Goal: Complete application form

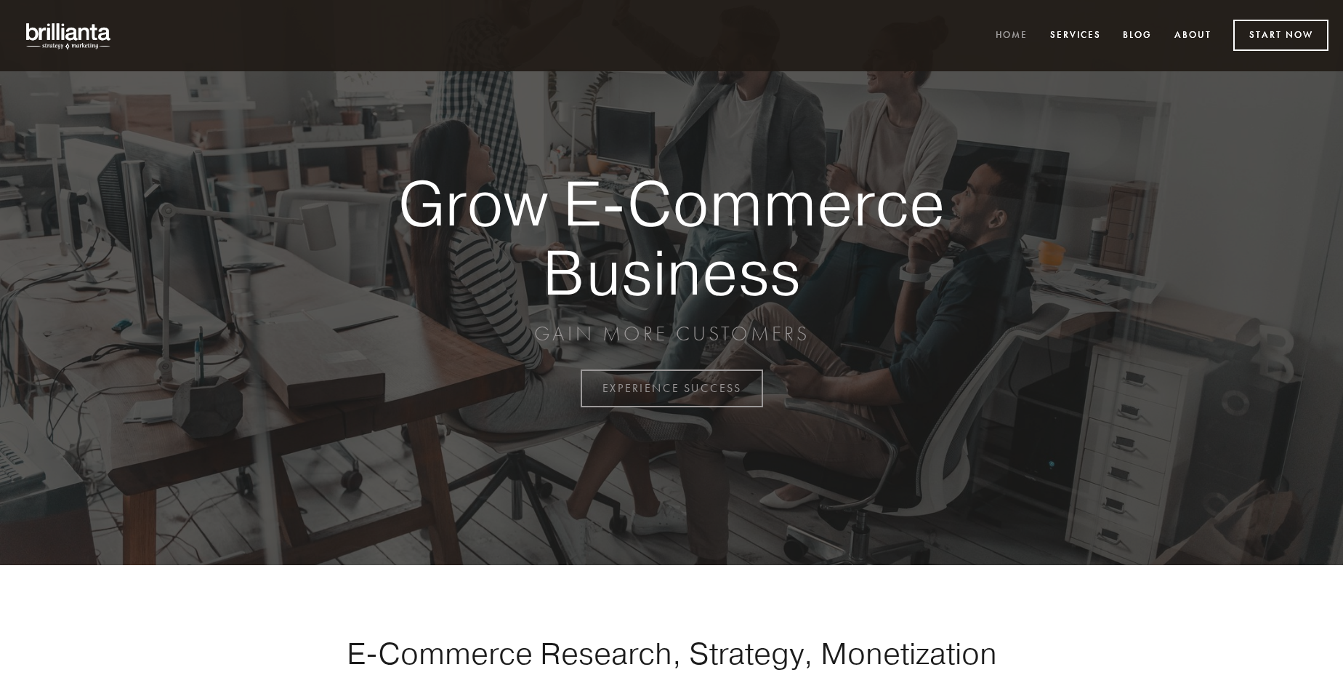
scroll to position [3811, 0]
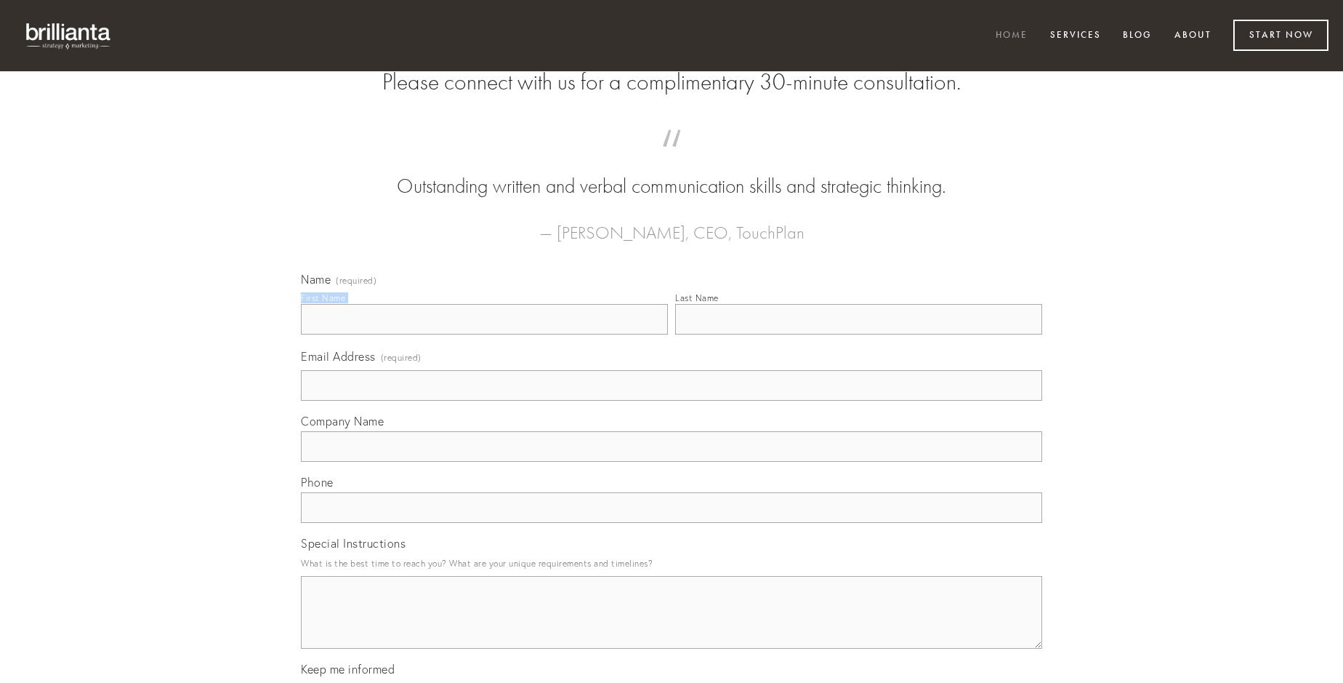
type input "[PERSON_NAME]"
click at [859, 334] on input "Last Name" at bounding box center [858, 319] width 367 height 31
type input "[PERSON_NAME]"
click at [672, 401] on input "Email Address (required)" at bounding box center [671, 385] width 741 height 31
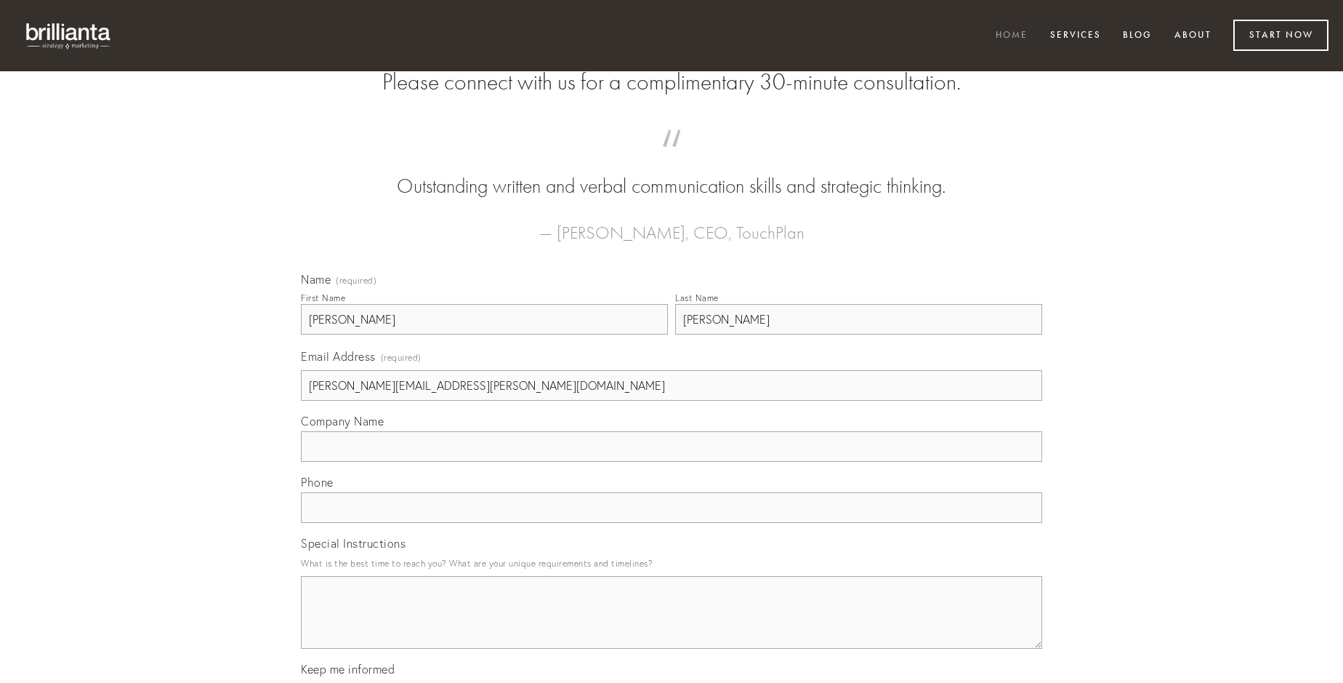
type input "[PERSON_NAME][EMAIL_ADDRESS][PERSON_NAME][DOMAIN_NAME]"
click at [672, 462] on input "Company Name" at bounding box center [671, 446] width 741 height 31
type input "vel"
click at [672, 523] on input "text" at bounding box center [671, 507] width 741 height 31
click at [672, 625] on textarea "Special Instructions" at bounding box center [671, 612] width 741 height 73
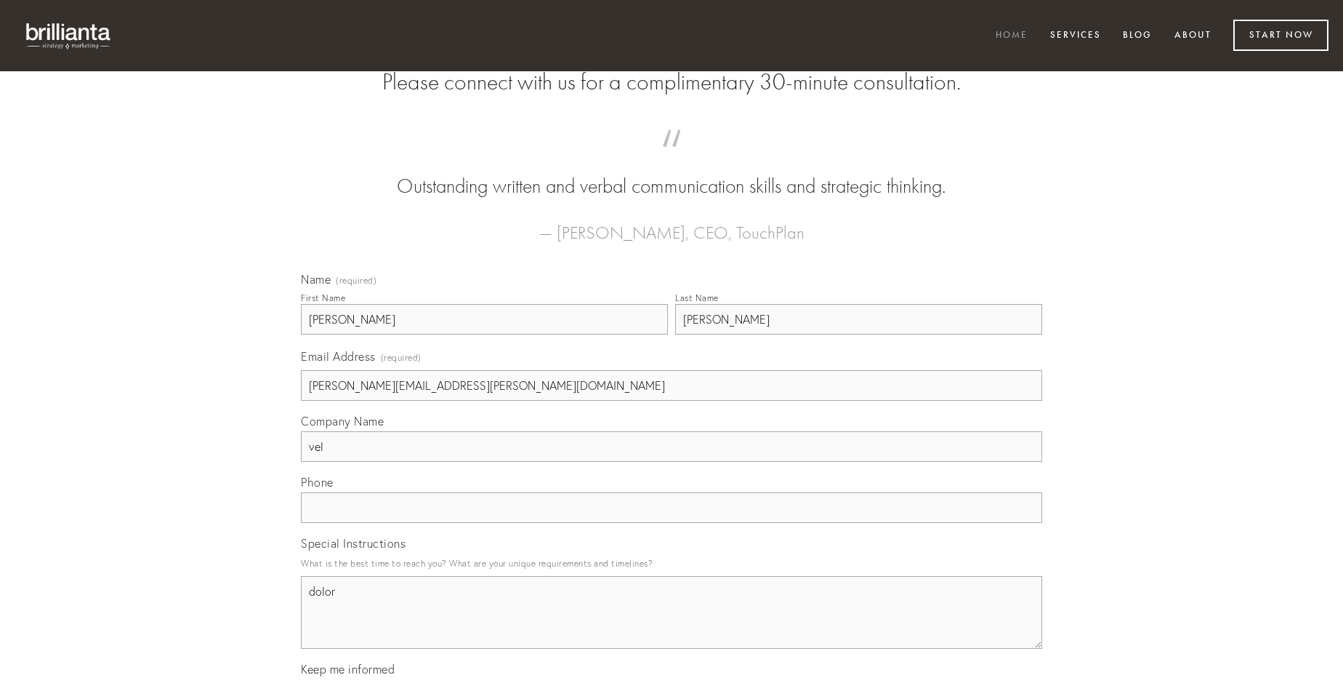
type textarea "dolor"
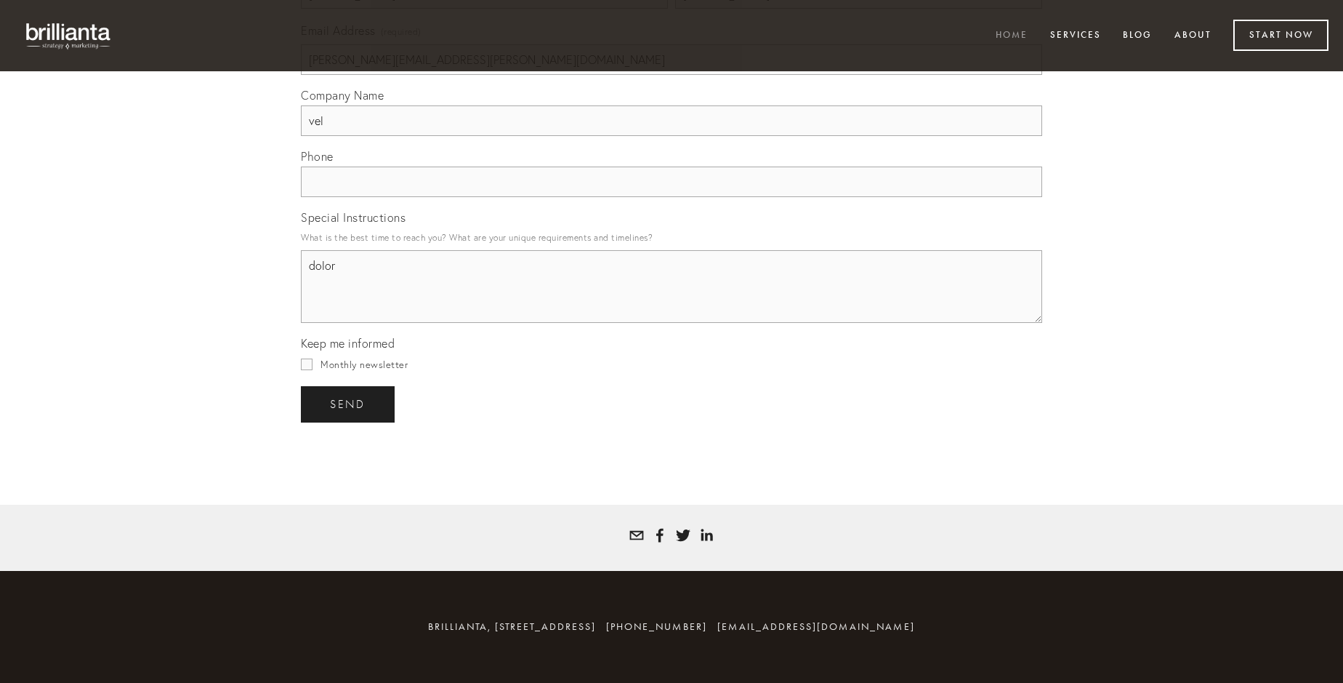
click at [349, 403] on span "send" at bounding box center [348, 404] width 36 height 13
